Goal: Task Accomplishment & Management: Use online tool/utility

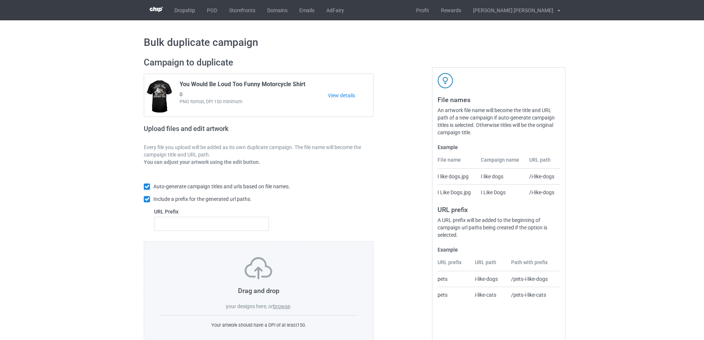
click at [283, 305] on label "browse" at bounding box center [281, 306] width 17 height 6
click at [0, 0] on input "browse" at bounding box center [0, 0] width 0 height 0
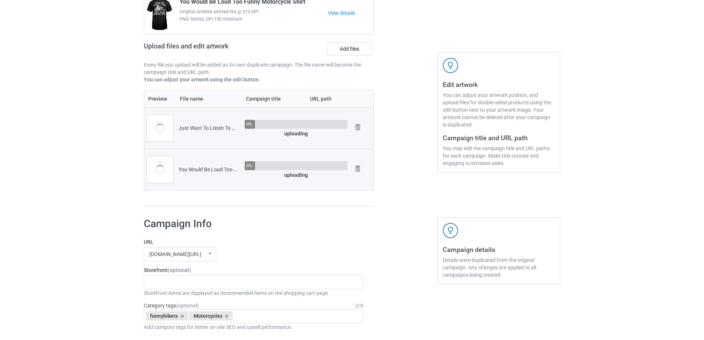
scroll to position [148, 0]
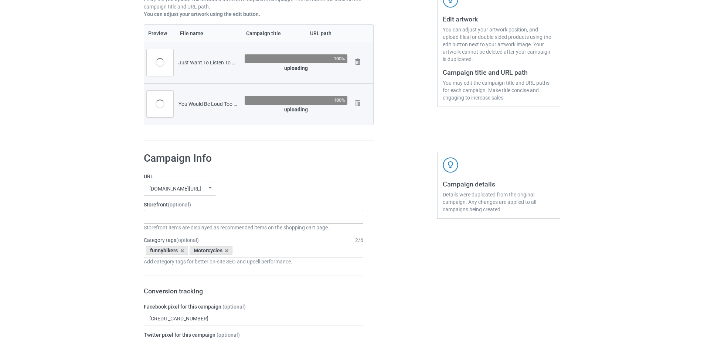
click at [214, 215] on div "Gifts For Bikers No Hobby [DATE] Hide And Seek World Champion Sasquatch I Love …" at bounding box center [254, 217] width 220 height 14
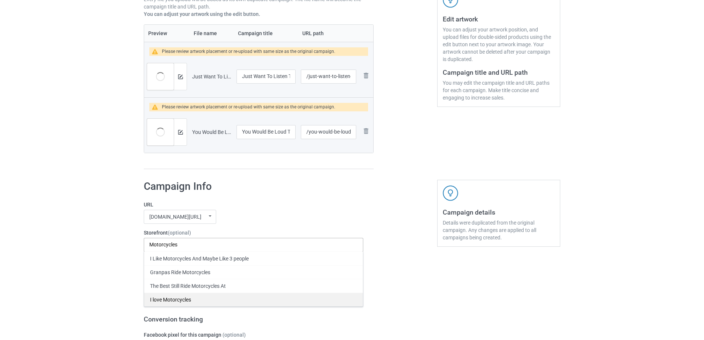
type input "Motorcycles"
click at [186, 297] on div "I love Motorcycles" at bounding box center [253, 299] width 219 height 14
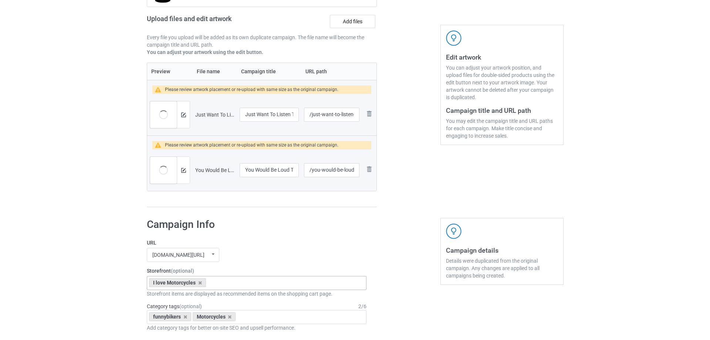
scroll to position [74, 0]
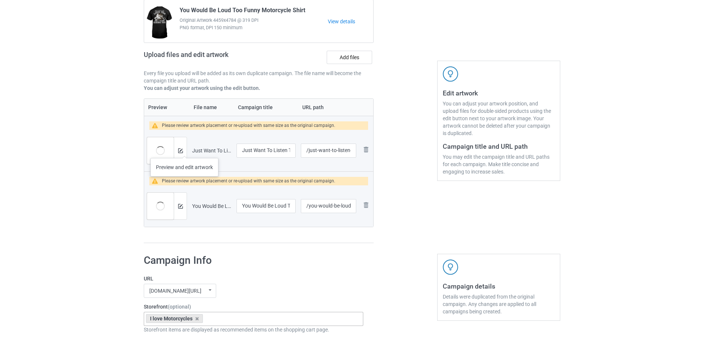
click at [185, 150] on div at bounding box center [180, 150] width 13 height 27
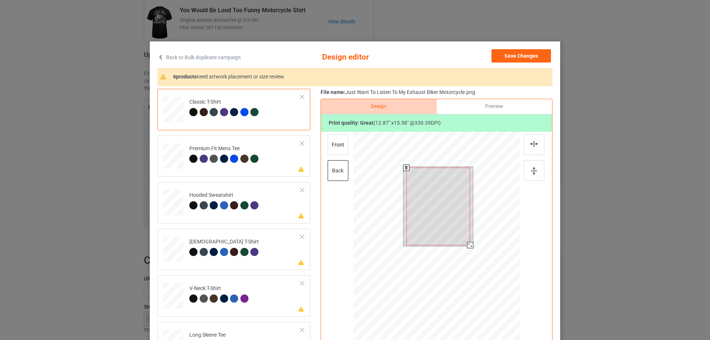
click at [467, 246] on div at bounding box center [470, 245] width 6 height 6
click at [445, 200] on div at bounding box center [439, 205] width 64 height 77
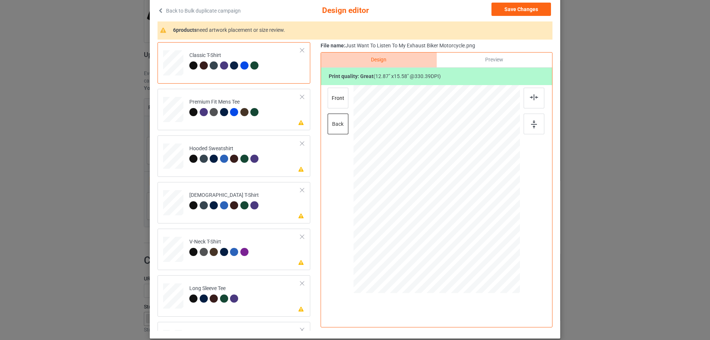
scroll to position [0, 0]
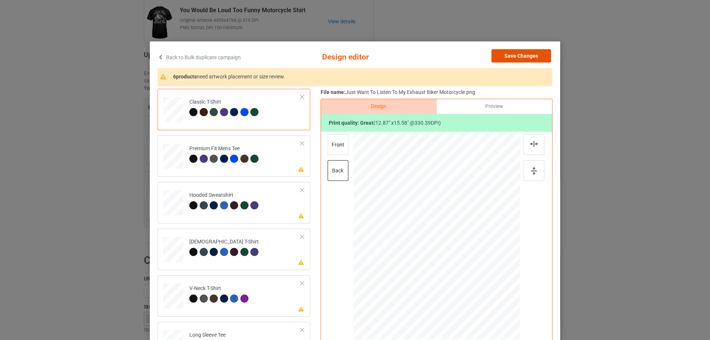
click at [531, 55] on button "Save Changes" at bounding box center [521, 55] width 60 height 13
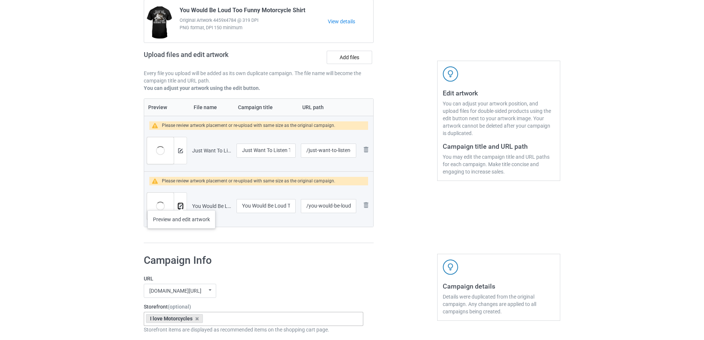
click at [180, 204] on img at bounding box center [180, 206] width 5 height 5
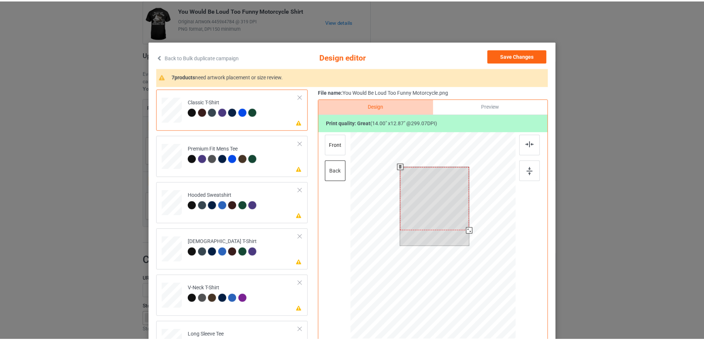
scroll to position [37, 0]
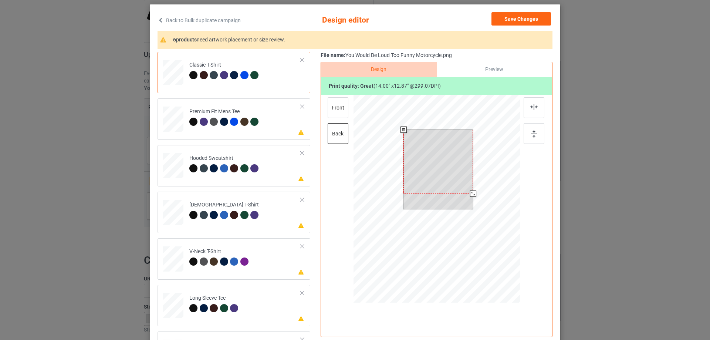
click at [473, 194] on div at bounding box center [473, 193] width 6 height 6
click at [469, 194] on div at bounding box center [472, 192] width 6 height 6
click at [448, 165] on div at bounding box center [439, 162] width 68 height 62
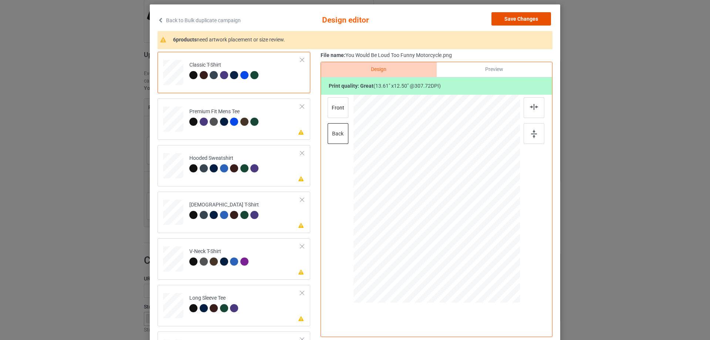
click at [519, 17] on button "Save Changes" at bounding box center [521, 18] width 60 height 13
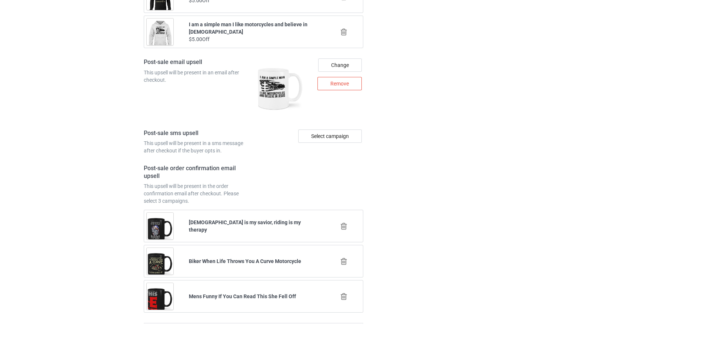
scroll to position [1066, 0]
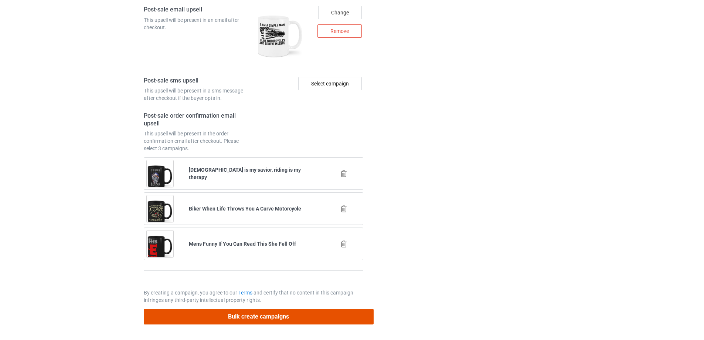
click at [255, 316] on button "Bulk create campaigns" at bounding box center [259, 316] width 230 height 15
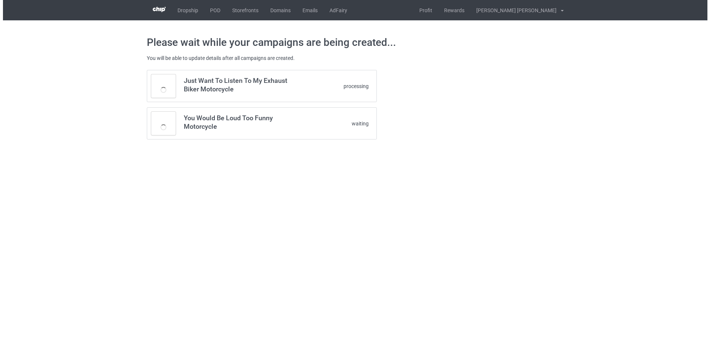
scroll to position [0, 0]
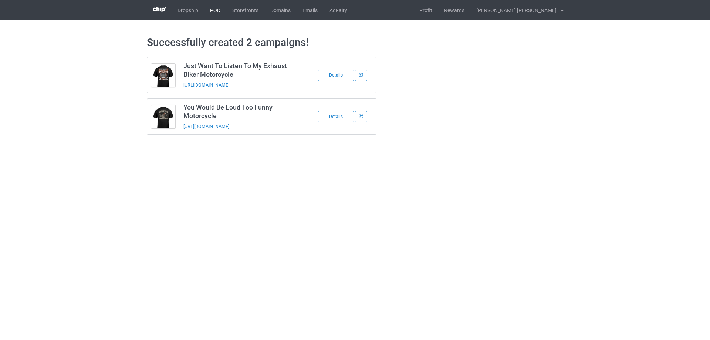
click at [217, 12] on link "POD" at bounding box center [215, 10] width 22 height 20
